Goal: Use online tool/utility: Utilize a website feature to perform a specific function

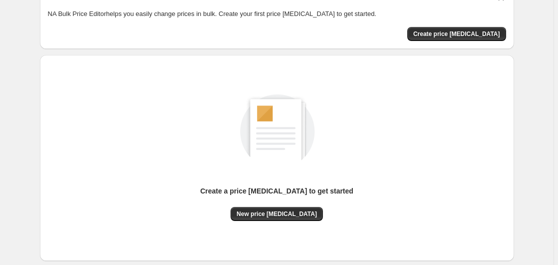
scroll to position [109, 0]
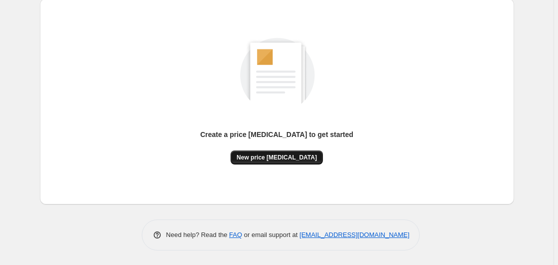
click at [284, 163] on button "New price [MEDICAL_DATA]" at bounding box center [277, 157] width 92 height 14
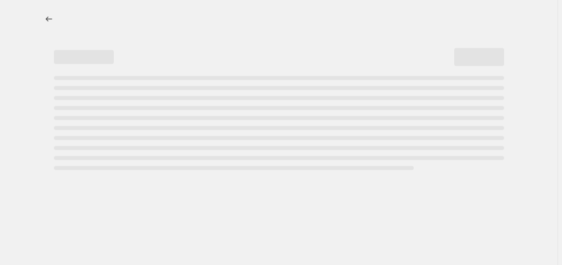
select select "percentage"
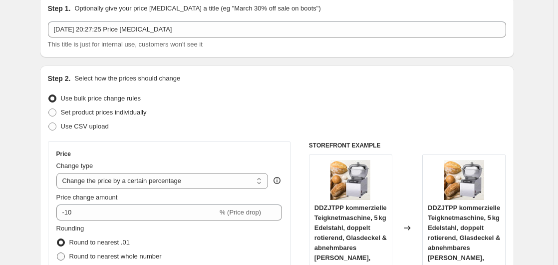
scroll to position [153, 0]
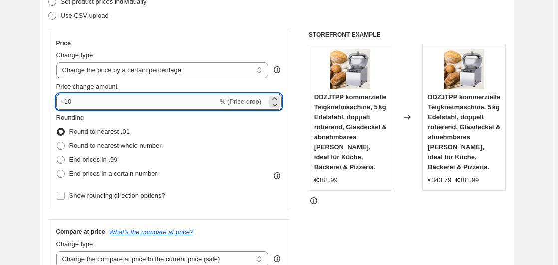
click at [113, 108] on input "-10" at bounding box center [136, 102] width 161 height 16
type input "-1"
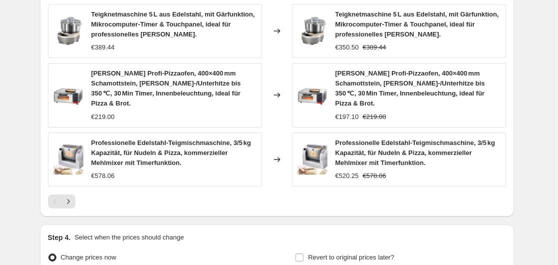
scroll to position [810, 0]
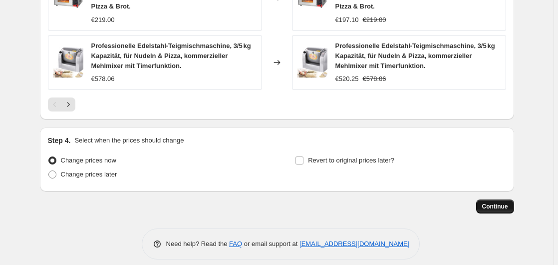
type input "-35"
click at [489, 199] on button "Continue" at bounding box center [495, 206] width 38 height 14
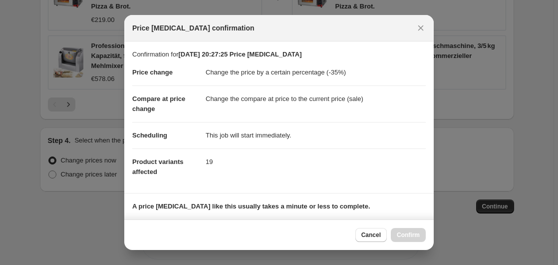
scroll to position [158, 0]
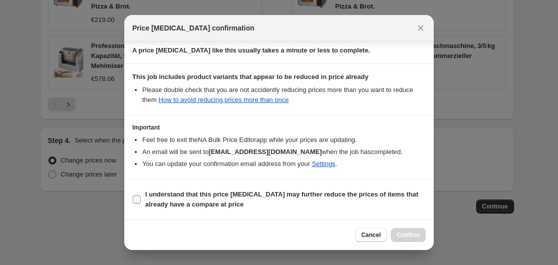
click at [155, 197] on b "I understand that this price [MEDICAL_DATA] may further reduce the prices of it…" at bounding box center [281, 198] width 273 height 17
click at [141, 197] on input "I understand that this price [MEDICAL_DATA] may further reduce the prices of it…" at bounding box center [137, 199] width 8 height 8
checkbox input "true"
click at [413, 236] on span "Confirm" at bounding box center [408, 235] width 23 height 8
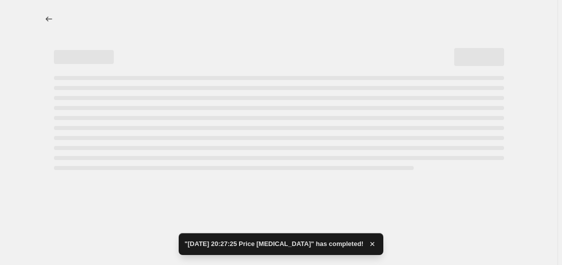
select select "percentage"
